Goal: Navigation & Orientation: Find specific page/section

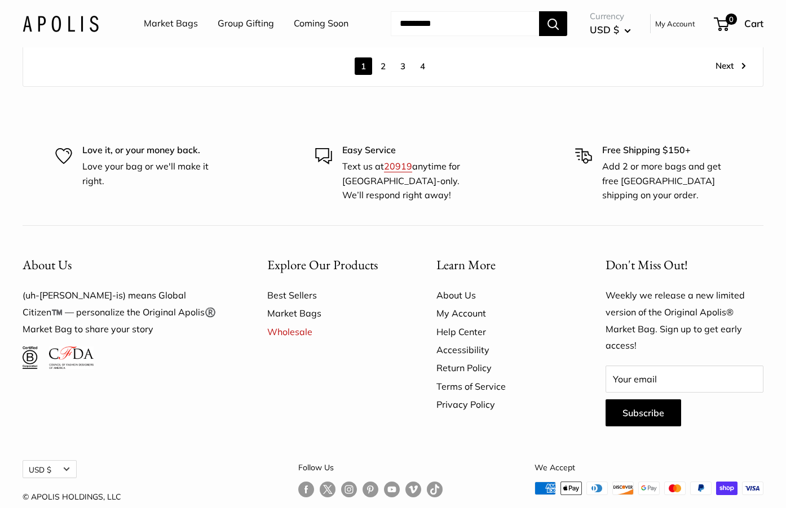
scroll to position [6204, 0]
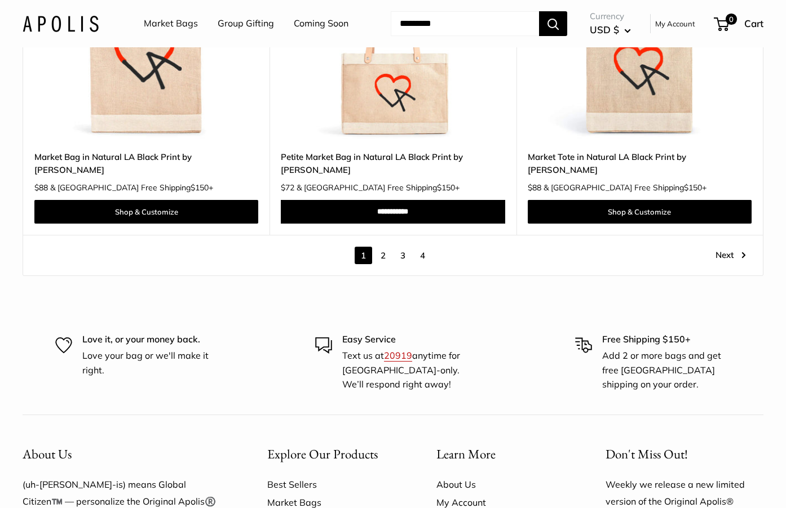
click at [383, 247] on link "2" at bounding box center [382, 255] width 17 height 17
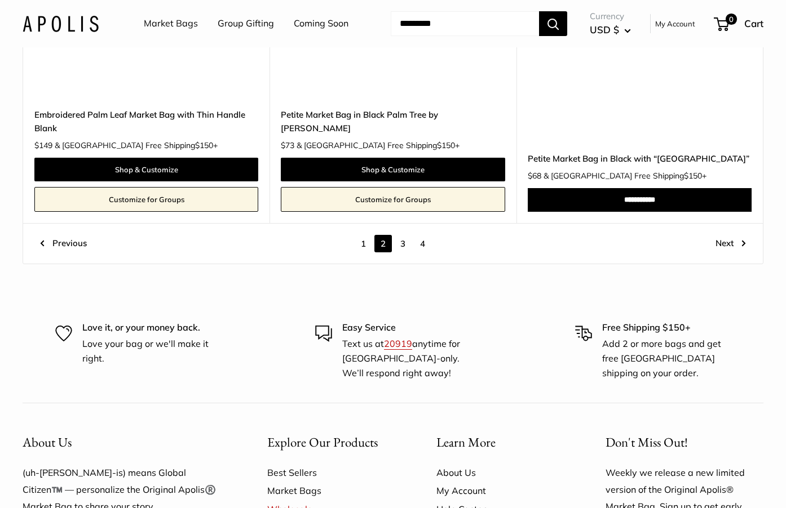
scroll to position [5996, 0]
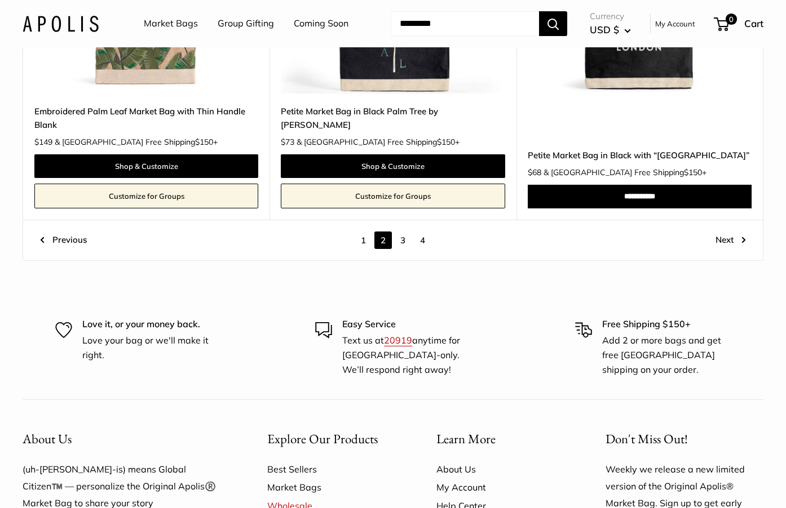
click at [404, 232] on link "3" at bounding box center [402, 240] width 17 height 17
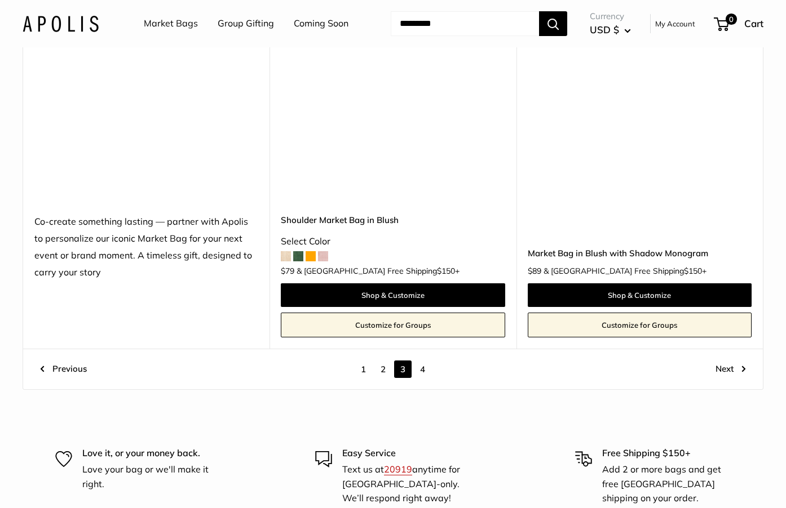
scroll to position [6130, 0]
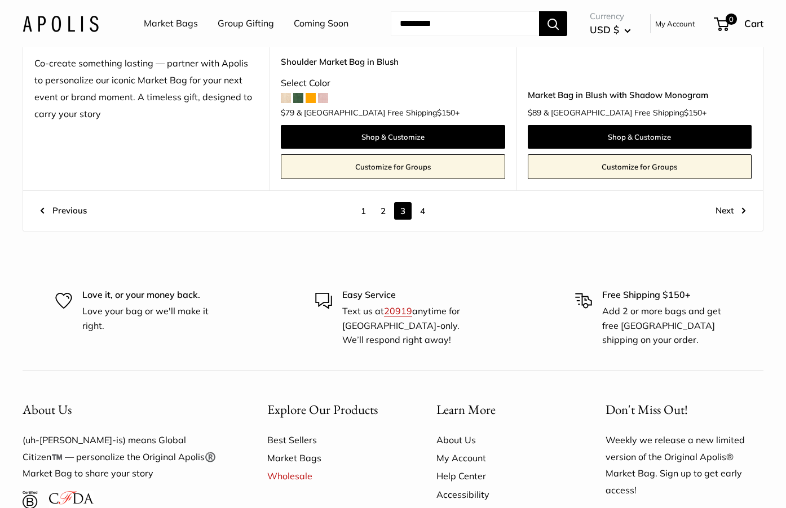
click at [423, 202] on link "4" at bounding box center [422, 210] width 17 height 17
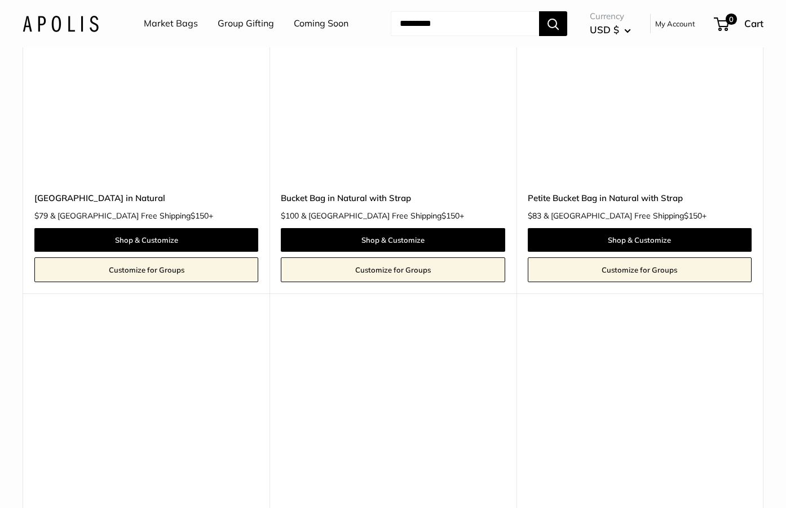
scroll to position [3179, 0]
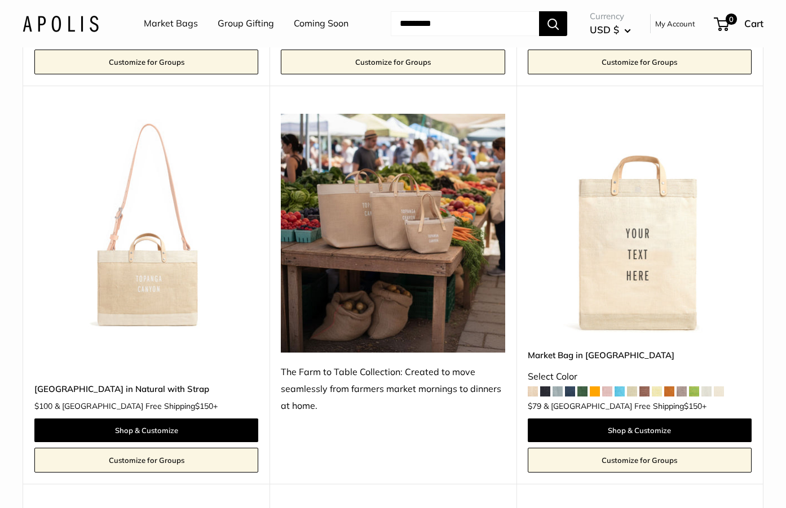
click at [72, 14] on div "Market Bags Group Gifting Coming Soon Need help? Text Us: 20919 [EMAIL_ADDRESS]…" at bounding box center [393, 24] width 740 height 36
click at [72, 21] on img at bounding box center [61, 23] width 76 height 16
